Goal: Task Accomplishment & Management: Use online tool/utility

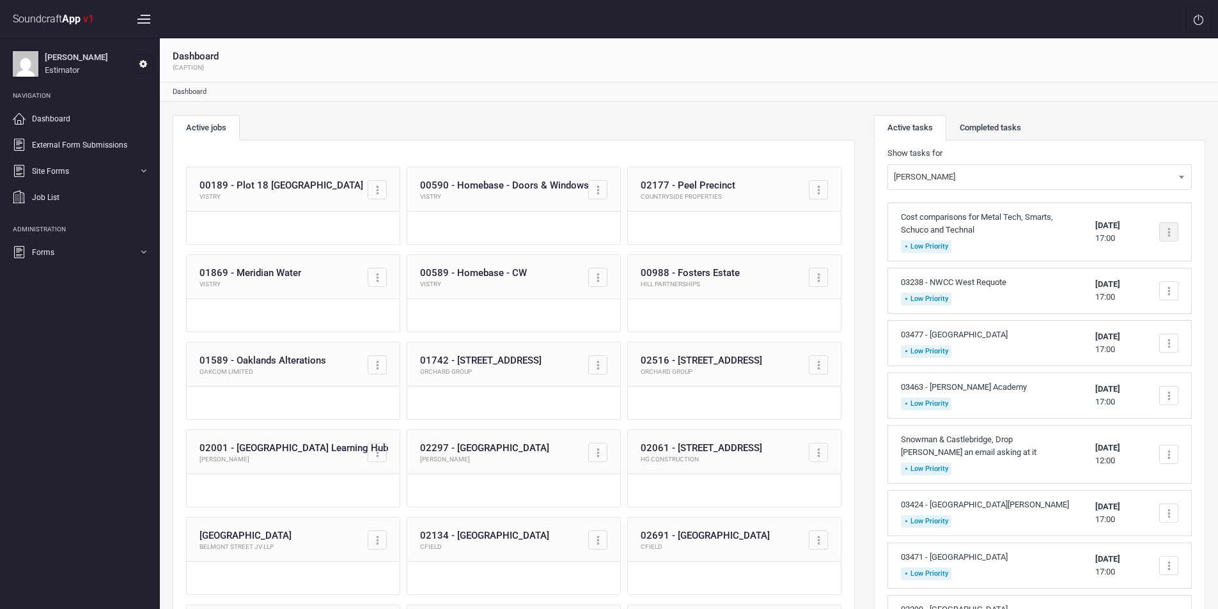
click at [1173, 229] on div at bounding box center [1168, 232] width 19 height 19
click at [1120, 257] on link "Complete task" at bounding box center [1114, 263] width 127 height 26
click at [1180, 226] on td "Complete task Edit task Delete task" at bounding box center [1169, 232] width 45 height 59
click at [1172, 231] on div at bounding box center [1168, 232] width 19 height 19
click at [1117, 266] on link "Complete task" at bounding box center [1114, 263] width 127 height 26
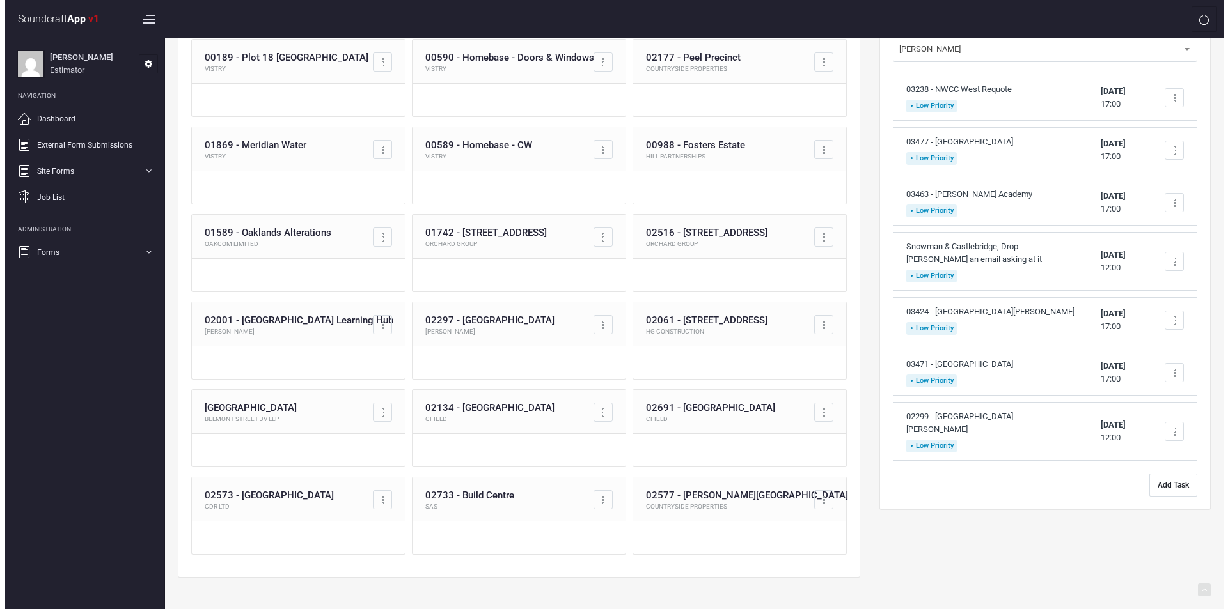
scroll to position [129, 0]
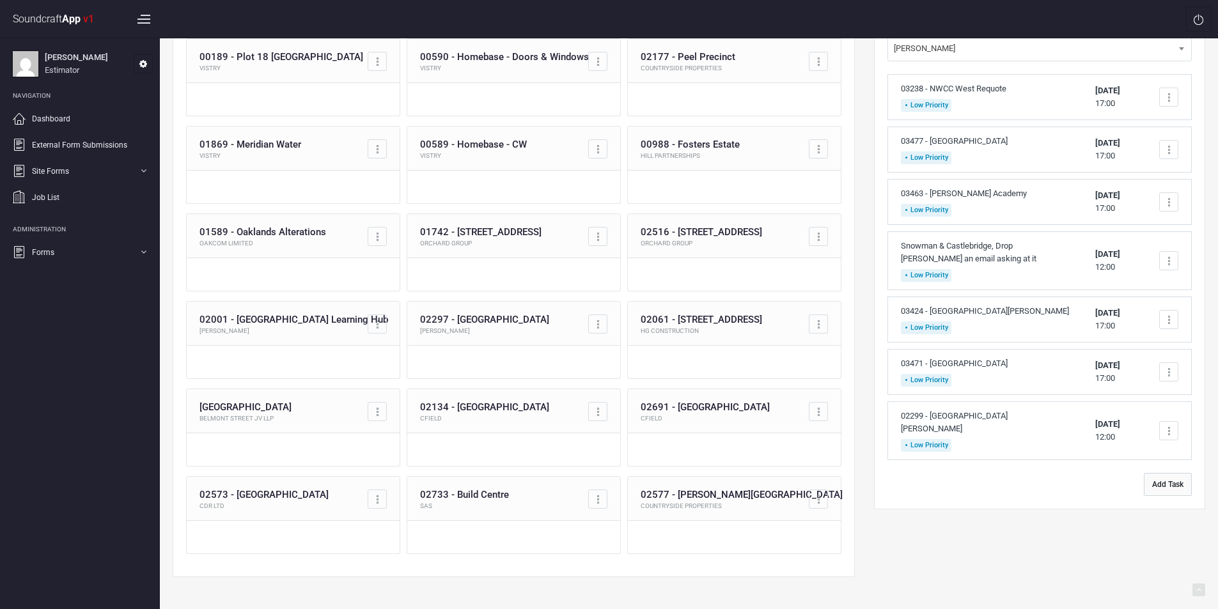
click at [1173, 480] on button "Add Task" at bounding box center [1168, 484] width 48 height 23
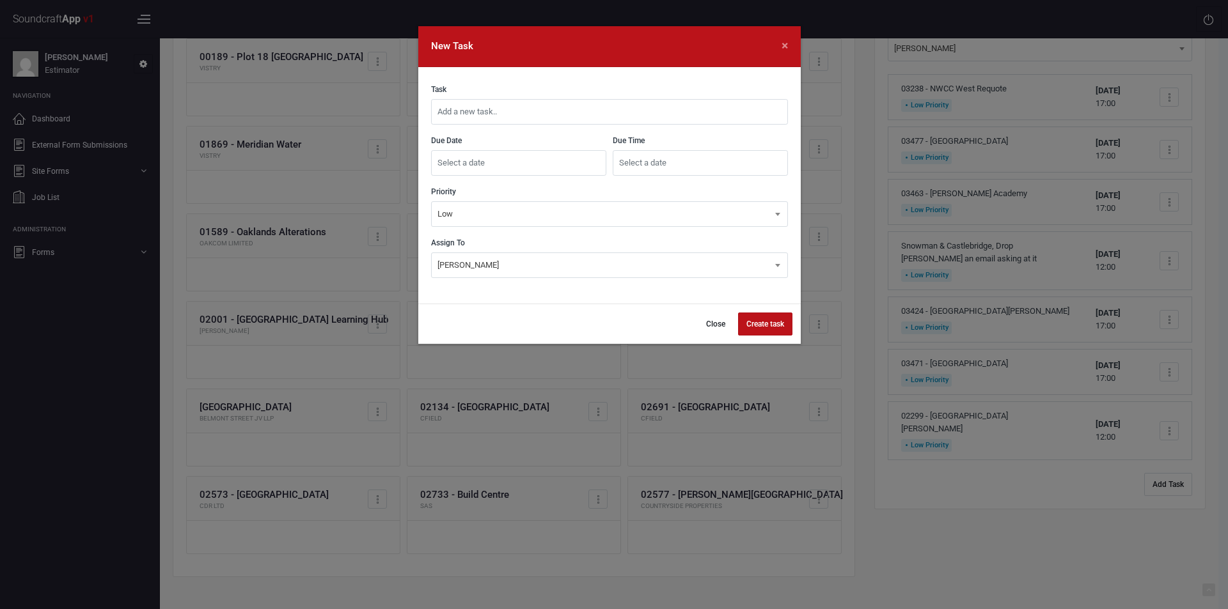
drag, startPoint x: 681, startPoint y: 110, endPoint x: 673, endPoint y: 112, distance: 8.5
click at [681, 110] on input "text" at bounding box center [609, 112] width 357 height 26
type input "03472 - [PERSON_NAME] & [PERSON_NAME] Regeneration"
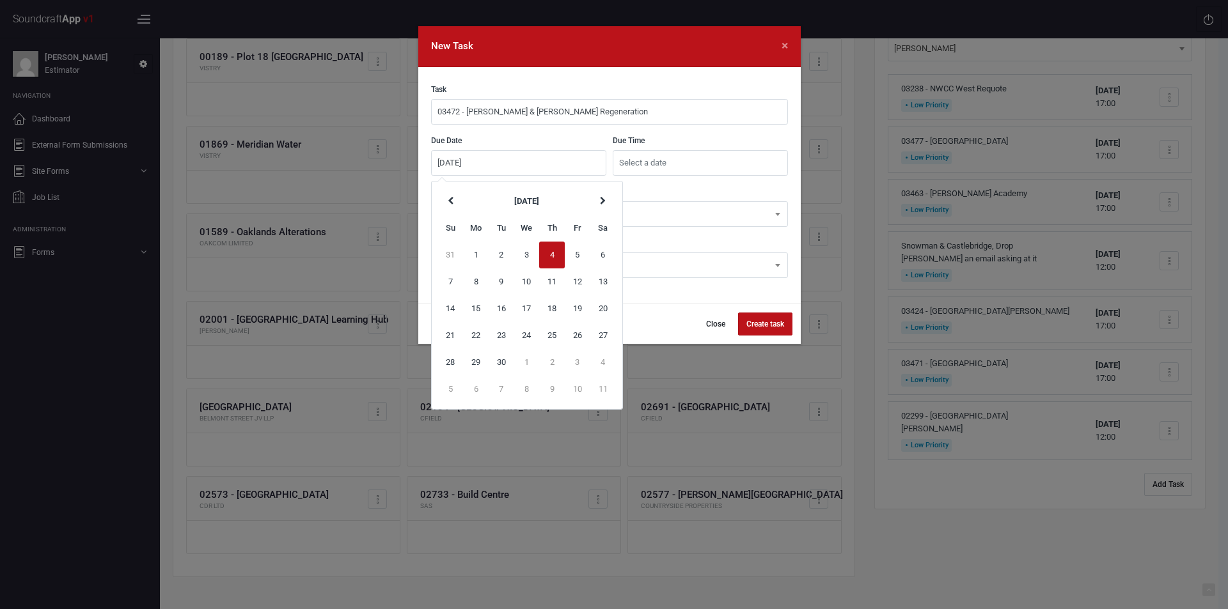
type input "[DATE]"
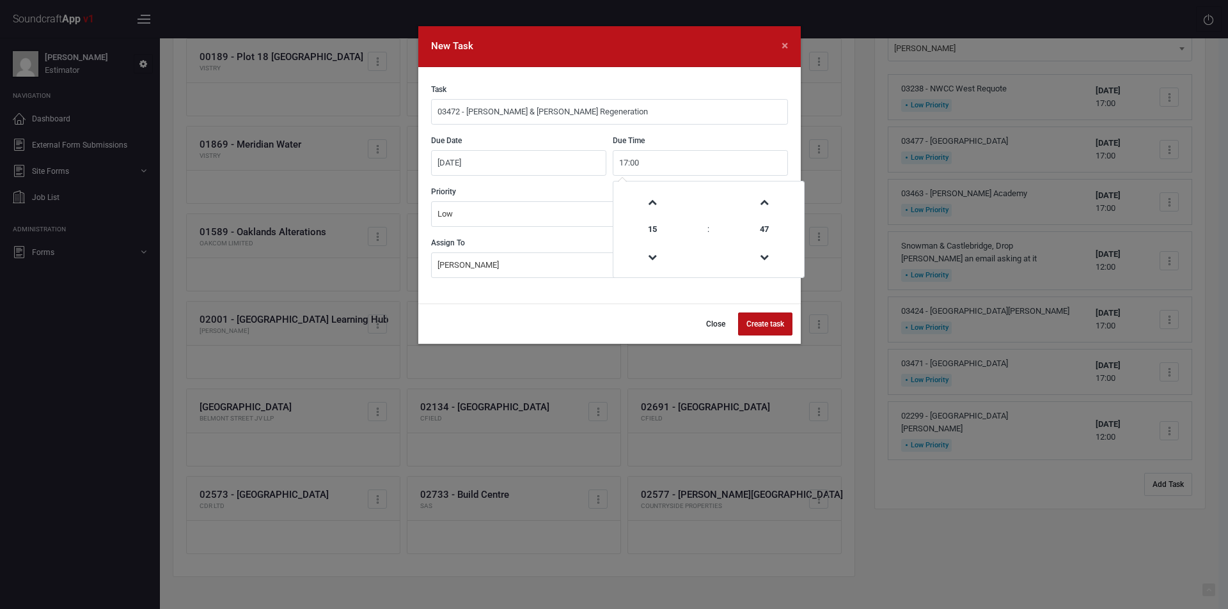
type input "17:00"
click at [773, 323] on button "Create task" at bounding box center [765, 324] width 54 height 23
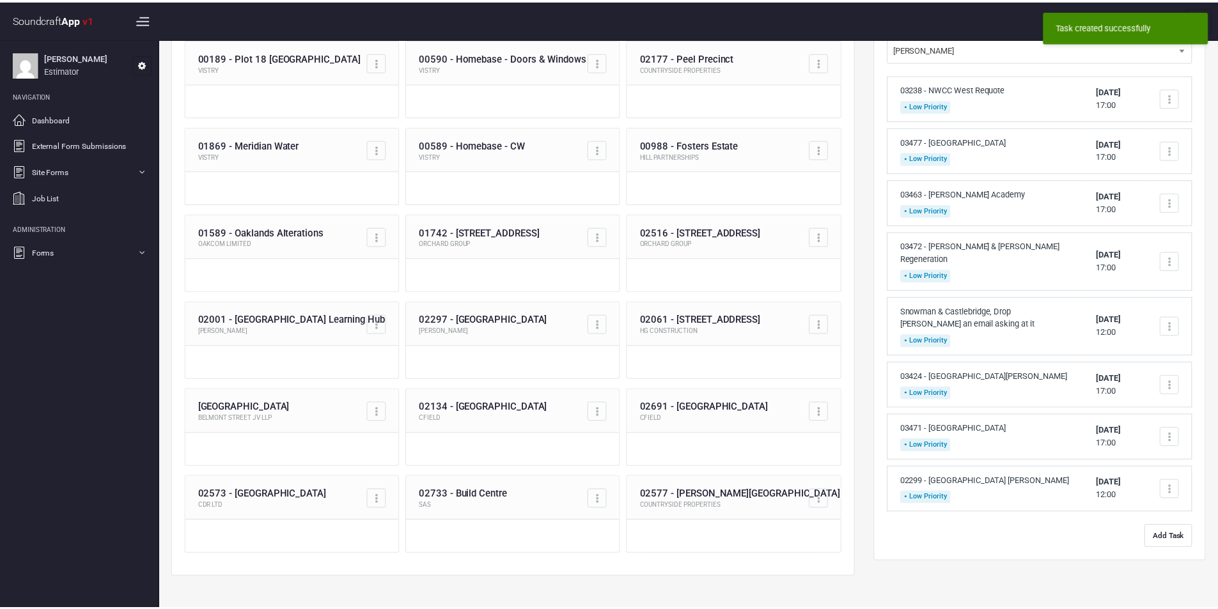
scroll to position [0, 0]
